Goal: Information Seeking & Learning: Learn about a topic

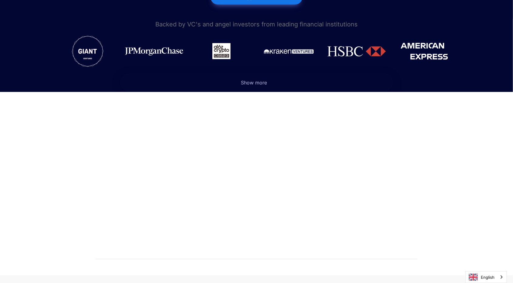
scroll to position [330, 0]
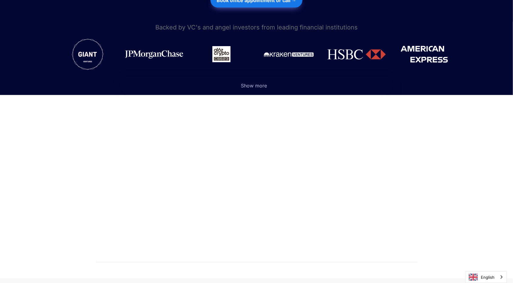
click at [255, 82] on span "Show more" at bounding box center [254, 85] width 26 height 6
click at [252, 82] on span "Show more" at bounding box center [254, 85] width 26 height 6
click at [251, 82] on span "Show more" at bounding box center [254, 85] width 26 height 6
click at [257, 82] on span "Show more" at bounding box center [254, 85] width 26 height 6
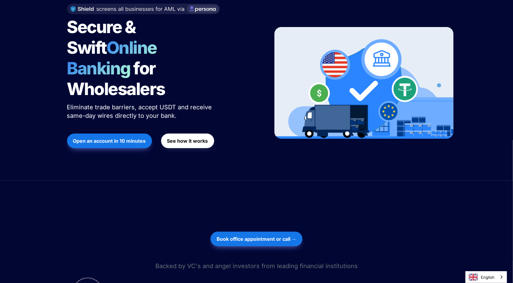
scroll to position [0, 0]
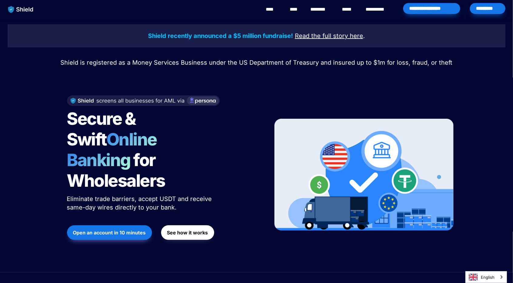
click at [344, 8] on link "****" at bounding box center [348, 9] width 13 height 7
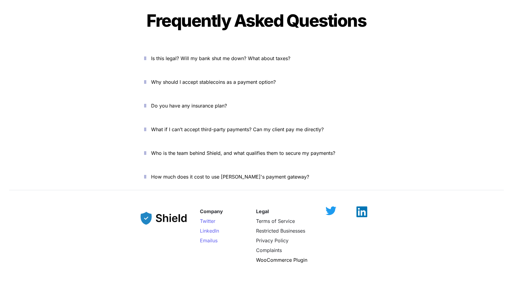
scroll to position [1996, 0]
